Goal: Complete application form

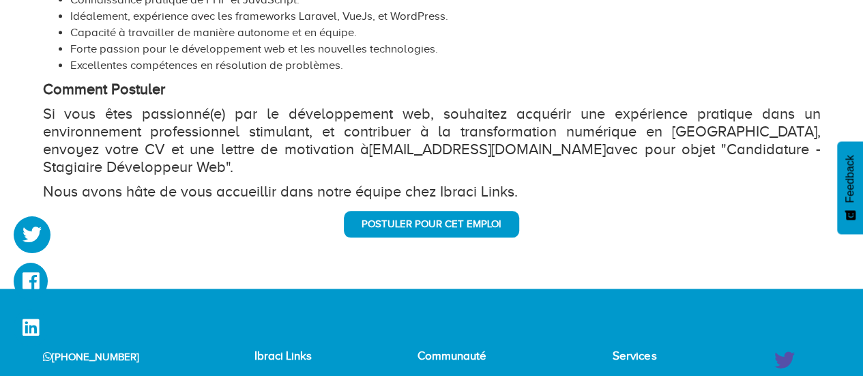
scroll to position [711, 0]
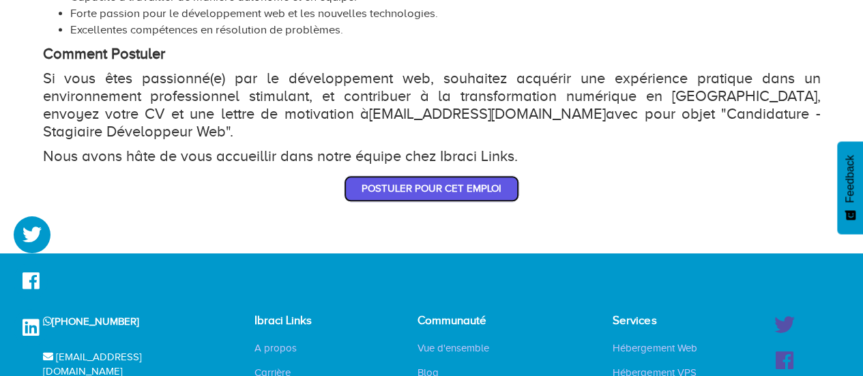
click at [484, 175] on link "Postuler pour cet emploi" at bounding box center [431, 188] width 175 height 27
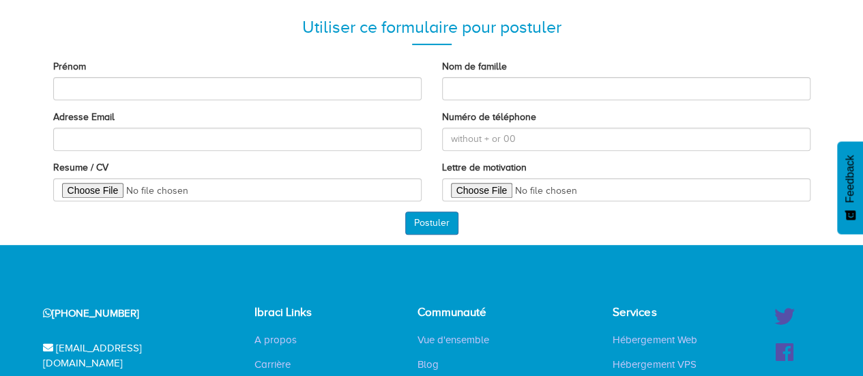
scroll to position [218, 0]
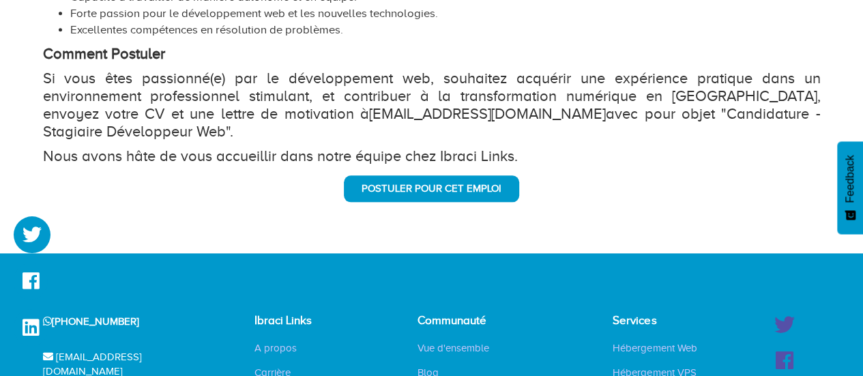
scroll to position [565, 0]
